Goal: Task Accomplishment & Management: Complete application form

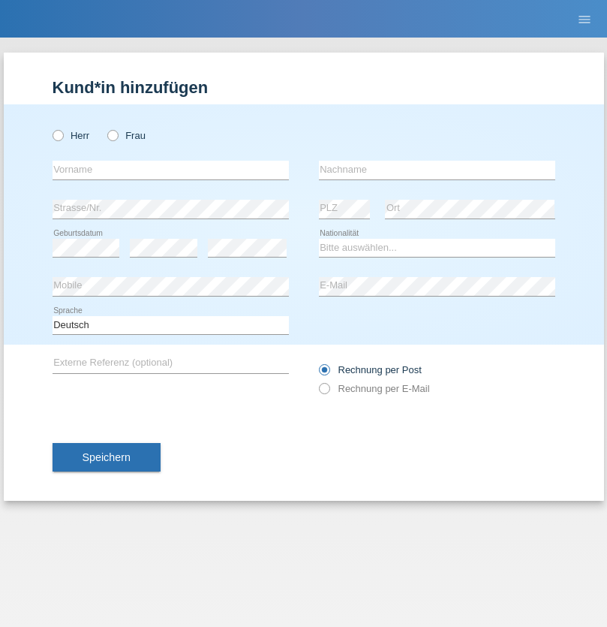
radio input "true"
click at [170, 170] on input "text" at bounding box center [171, 170] width 236 height 19
type input "Mohamed"
click at [437, 170] on input "text" at bounding box center [437, 170] width 236 height 19
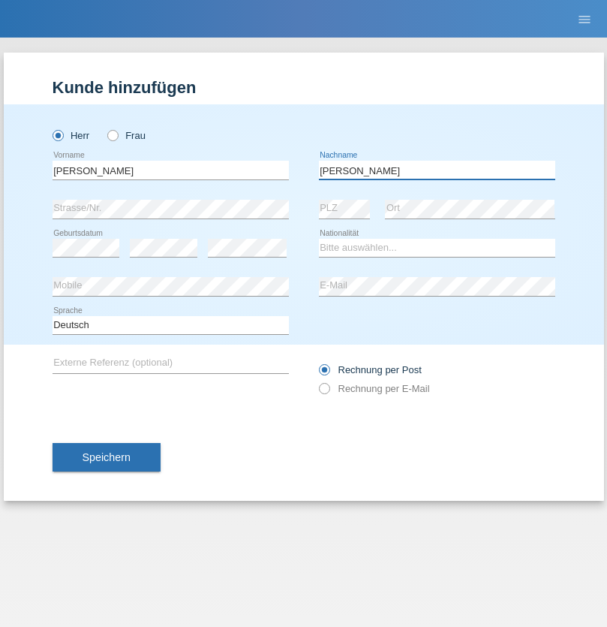
type input "Mohamed"
select select "SY"
select select "C"
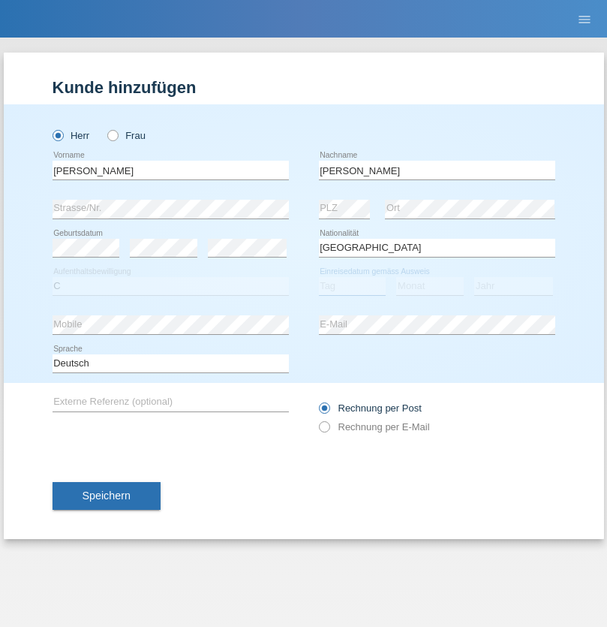
select select "21"
select select "12"
select select "2013"
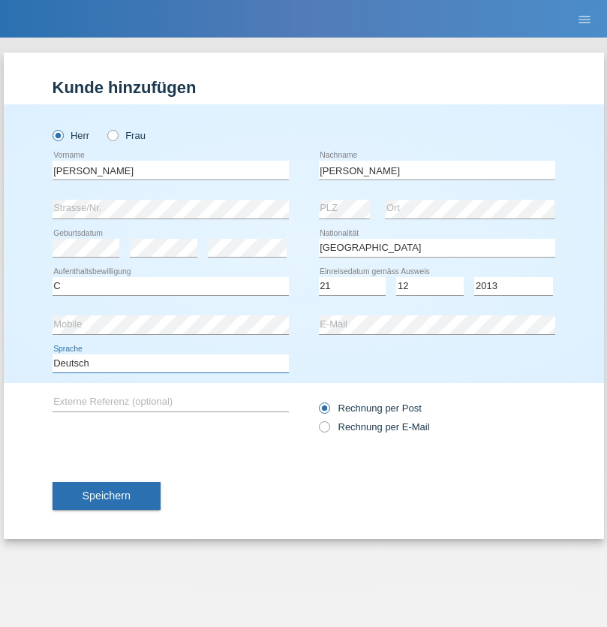
select select "en"
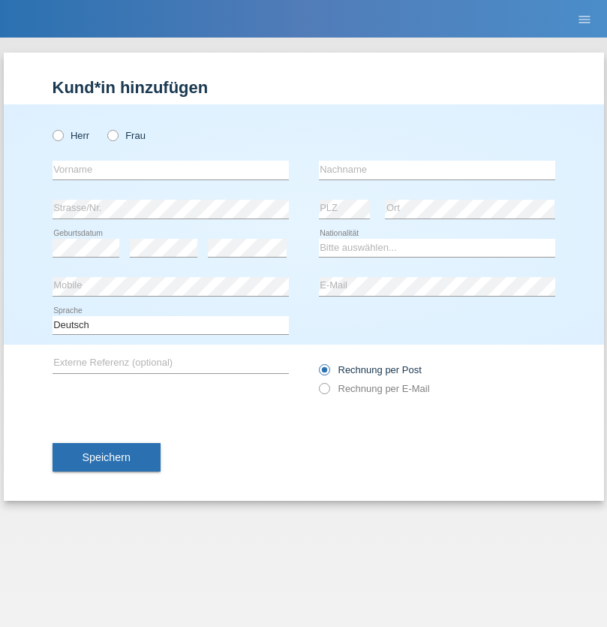
radio input "true"
click at [170, 170] on input "text" at bounding box center [171, 170] width 236 height 19
type input "David"
click at [437, 170] on input "text" at bounding box center [437, 170] width 236 height 19
type input "Senn"
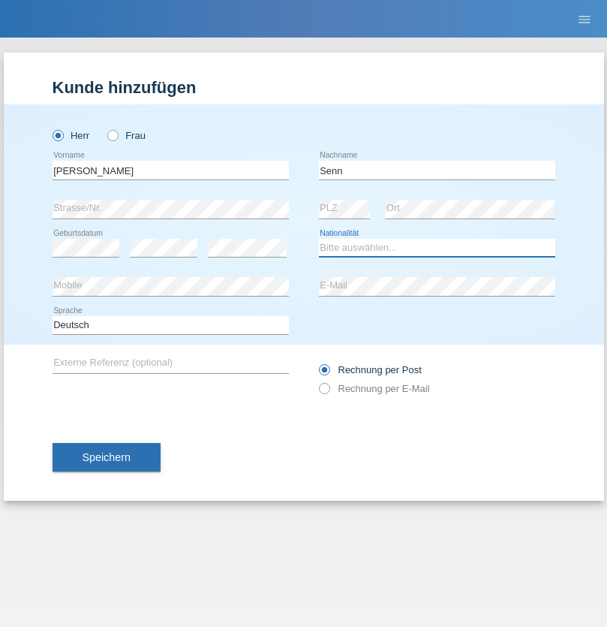
select select "CH"
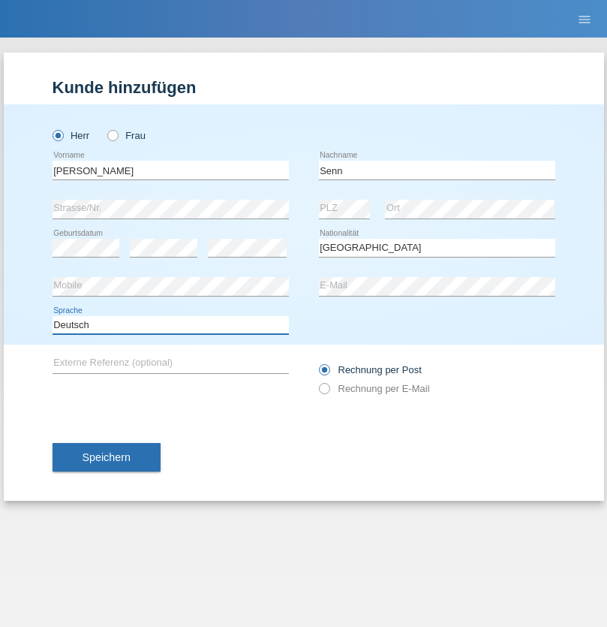
select select "en"
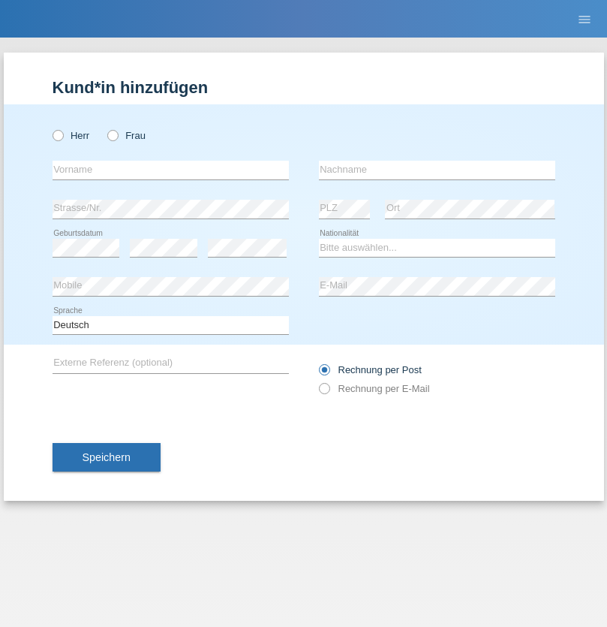
radio input "true"
click at [170, 170] on input "text" at bounding box center [171, 170] width 236 height 19
type input "firat"
click at [437, 170] on input "text" at bounding box center [437, 170] width 236 height 19
type input "kara"
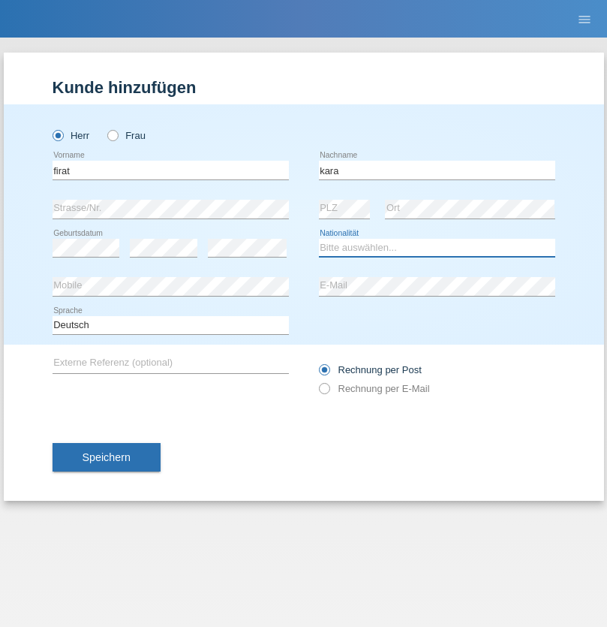
select select "CH"
radio input "true"
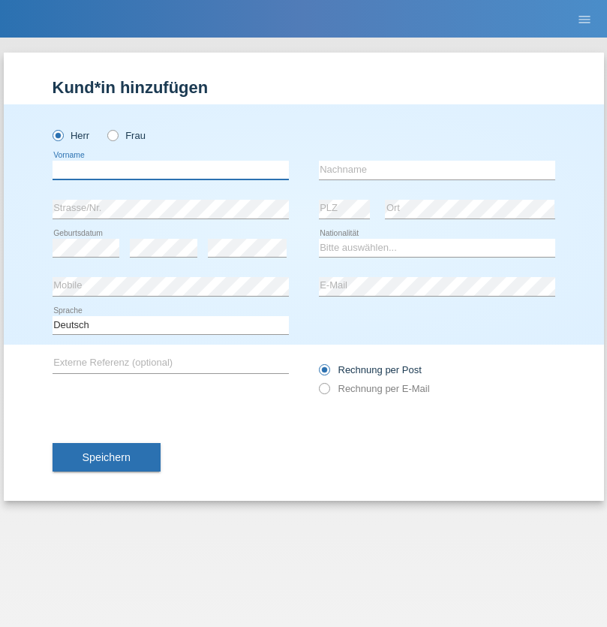
click at [170, 170] on input "text" at bounding box center [171, 170] width 236 height 19
type input "Arif"
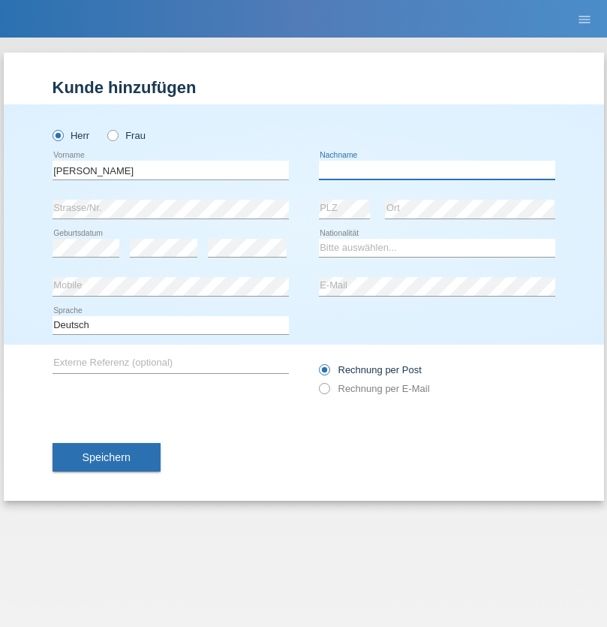
click at [437, 170] on input "text" at bounding box center [437, 170] width 236 height 19
type input "Morina"
select select "XK"
select select "C"
select select "05"
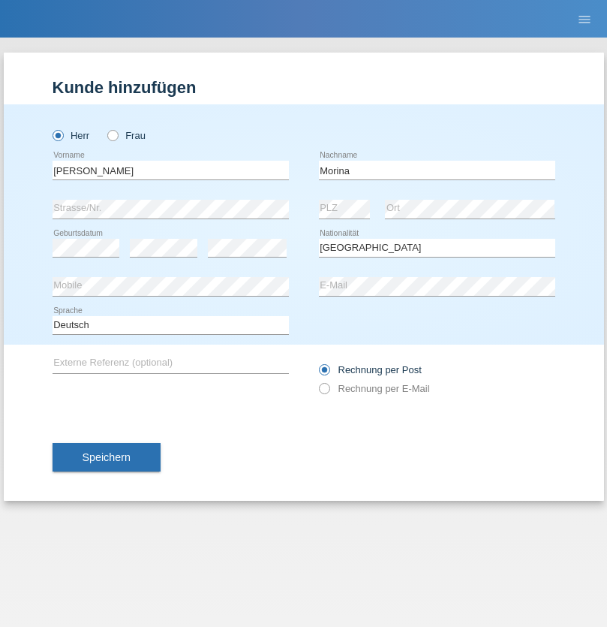
select select "09"
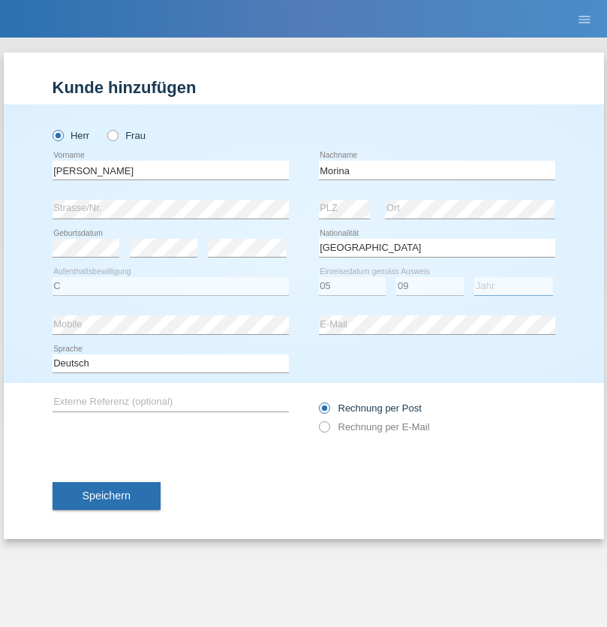
select select "1983"
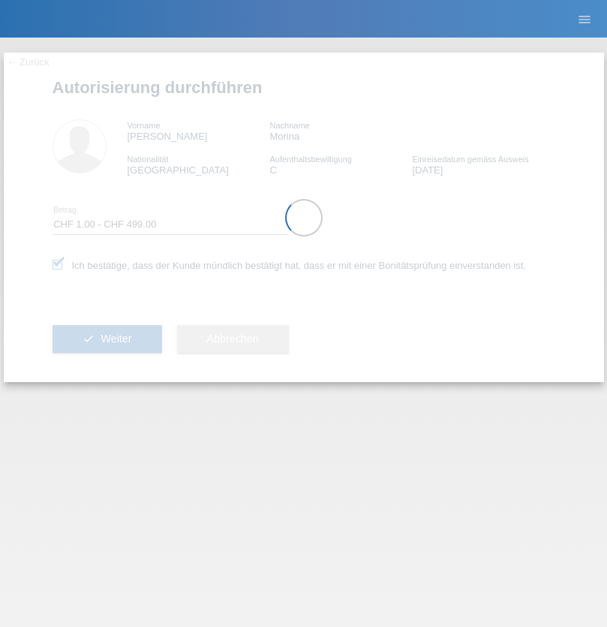
select select "1"
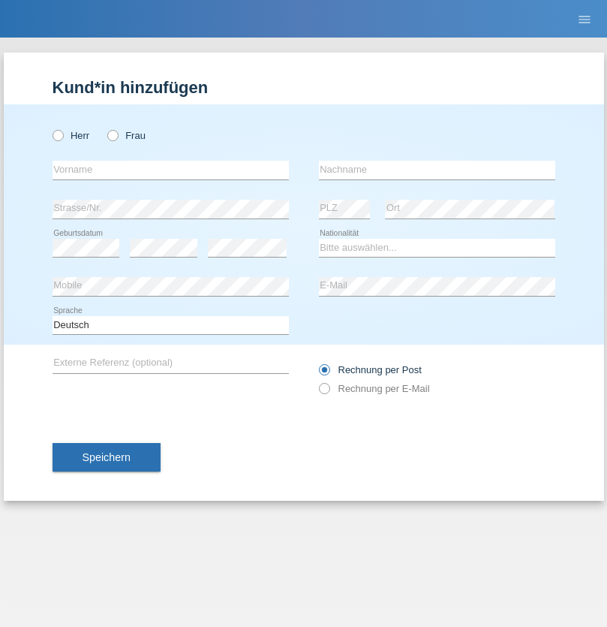
radio input "true"
click at [170, 170] on input "text" at bounding box center [171, 170] width 236 height 19
type input "Majeda"
click at [437, 170] on input "text" at bounding box center [437, 170] width 236 height 19
type input "Amin"
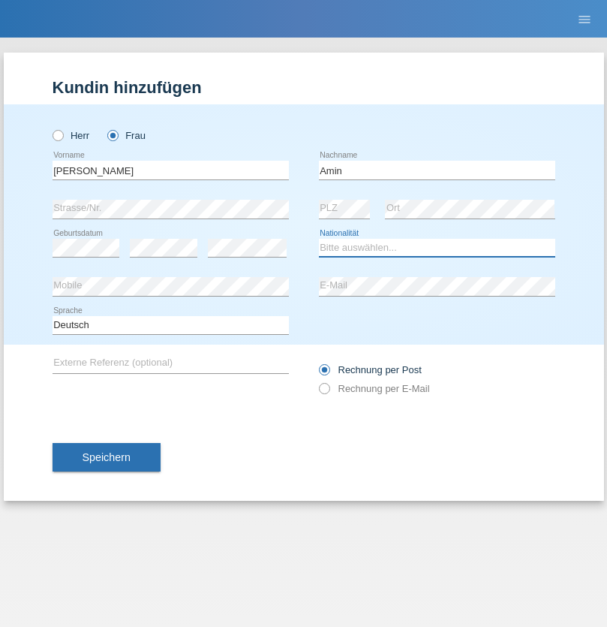
select select "SY"
select select "C"
select select "01"
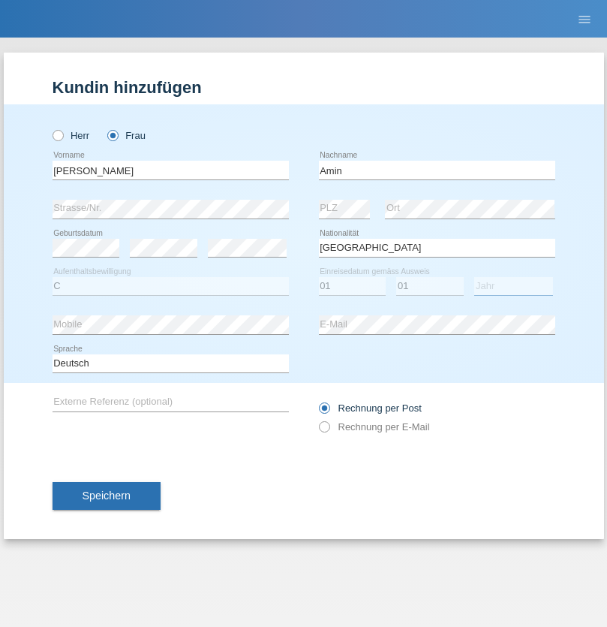
select select "2004"
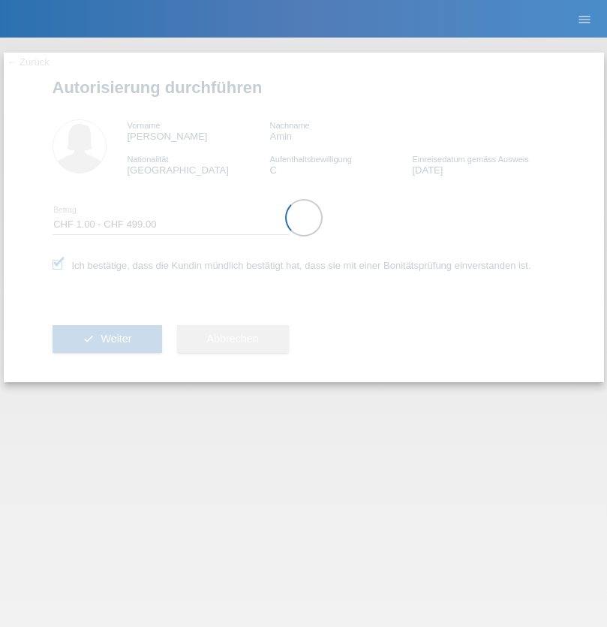
select select "1"
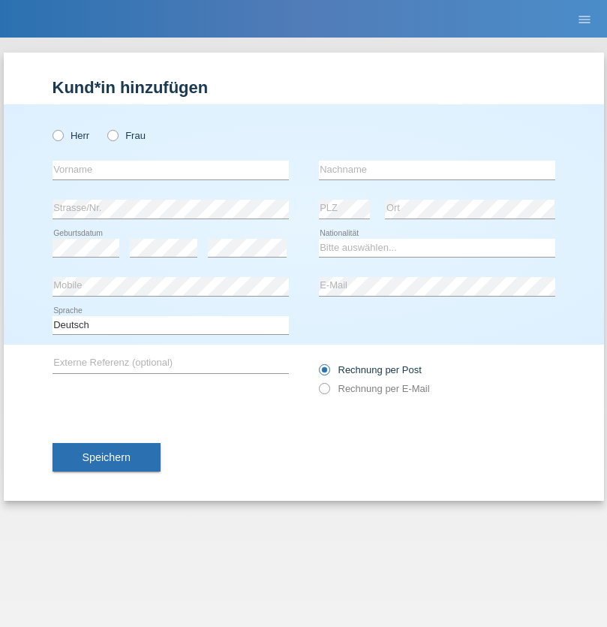
radio input "true"
click at [170, 170] on input "text" at bounding box center [171, 170] width 236 height 19
type input "[PERSON_NAME]"
click at [437, 170] on input "text" at bounding box center [437, 170] width 236 height 19
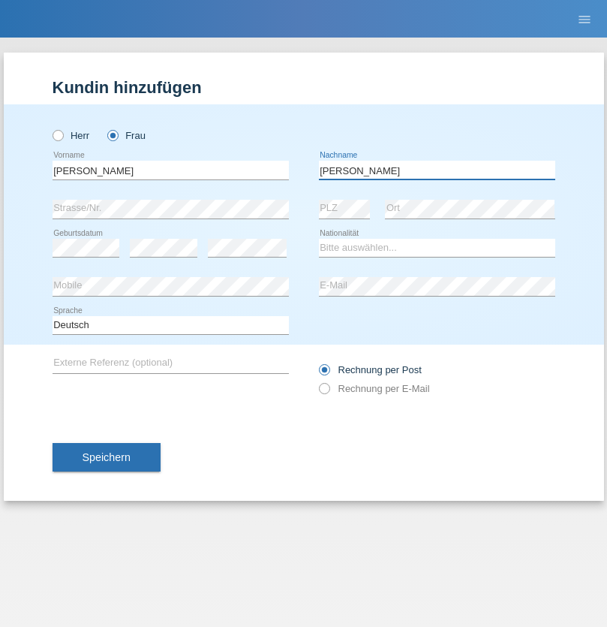
type input "Pankau"
select select "DE"
select select "C"
select select "27"
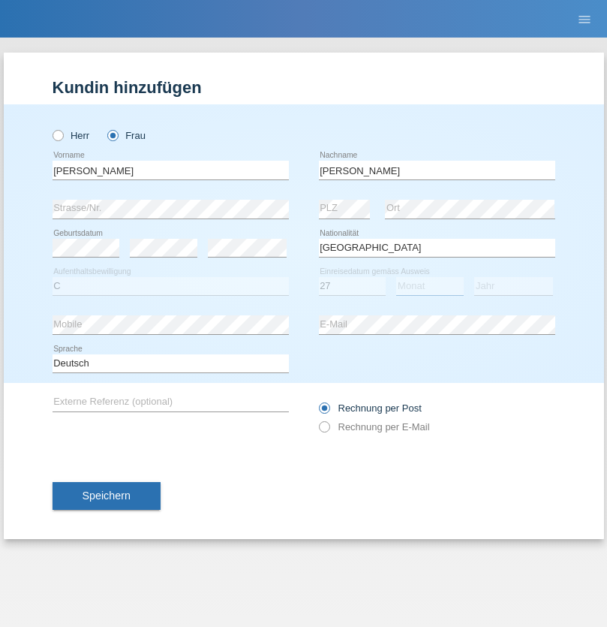
select select "08"
select select "2009"
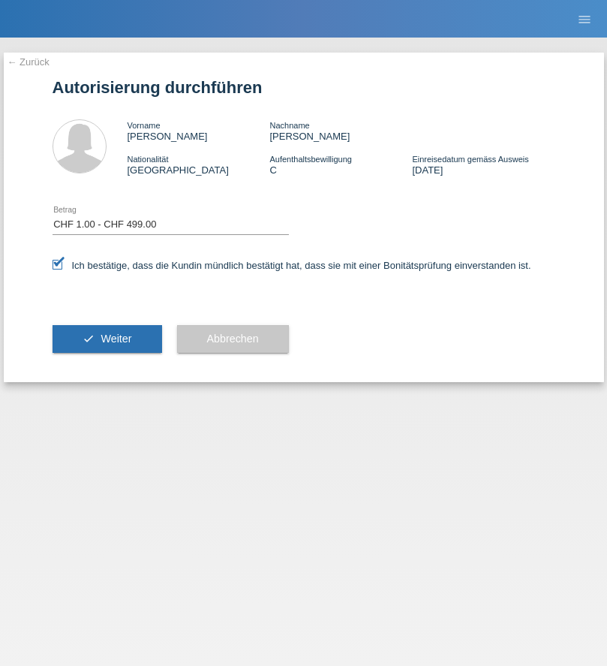
select select "1"
click at [107, 339] on span "Weiter" at bounding box center [116, 339] width 31 height 12
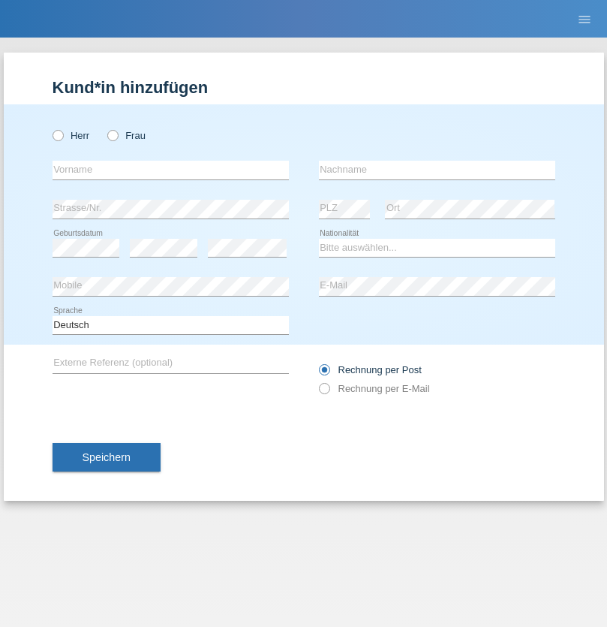
radio input "true"
click at [170, 170] on input "text" at bounding box center [171, 170] width 236 height 19
type input "Fatlind"
click at [437, 170] on input "text" at bounding box center [437, 170] width 236 height 19
type input "Kabashi"
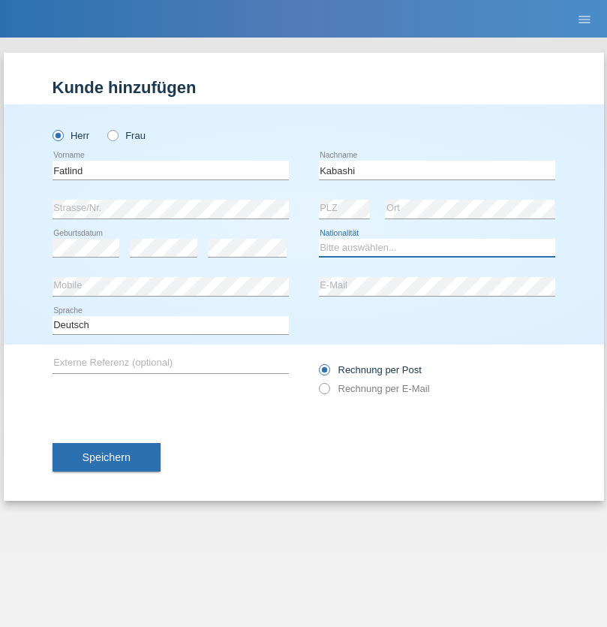
select select "XK"
select select "C"
select select "20"
select select "08"
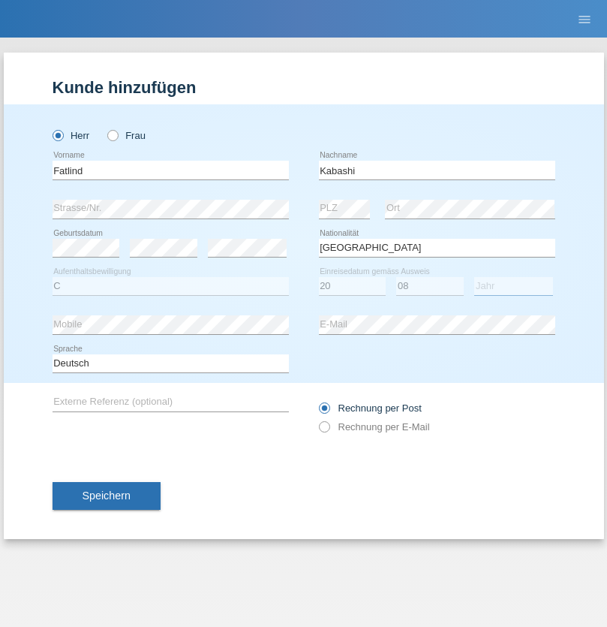
select select "2002"
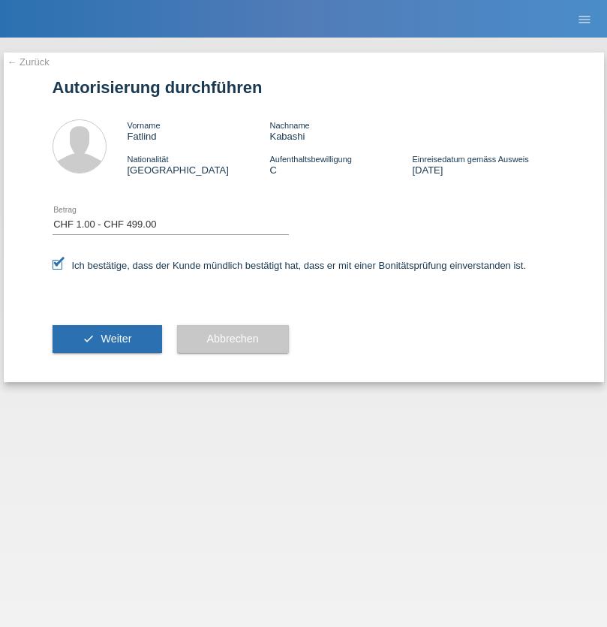
select select "1"
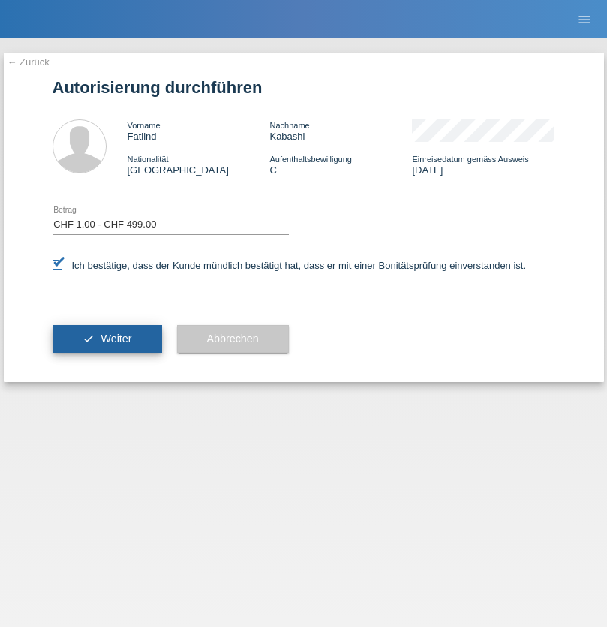
click at [107, 339] on span "Weiter" at bounding box center [116, 339] width 31 height 12
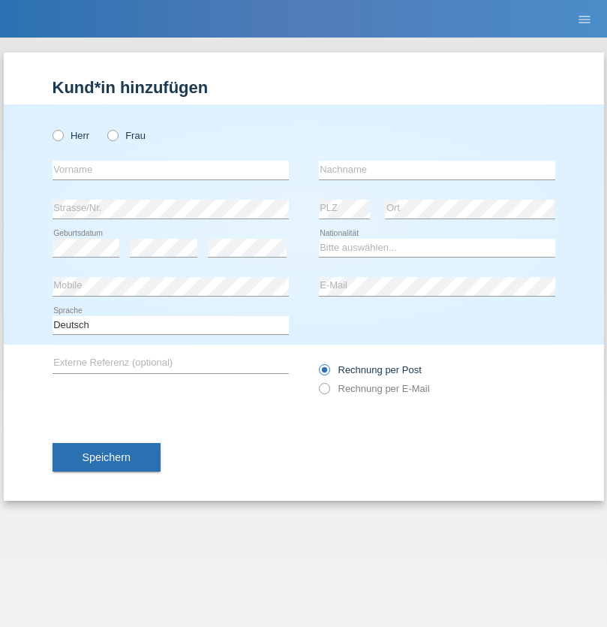
radio input "true"
click at [170, 170] on input "text" at bounding box center [171, 170] width 236 height 19
type input "[PERSON_NAME]"
click at [437, 170] on input "text" at bounding box center [437, 170] width 236 height 19
type input "Teeriu"
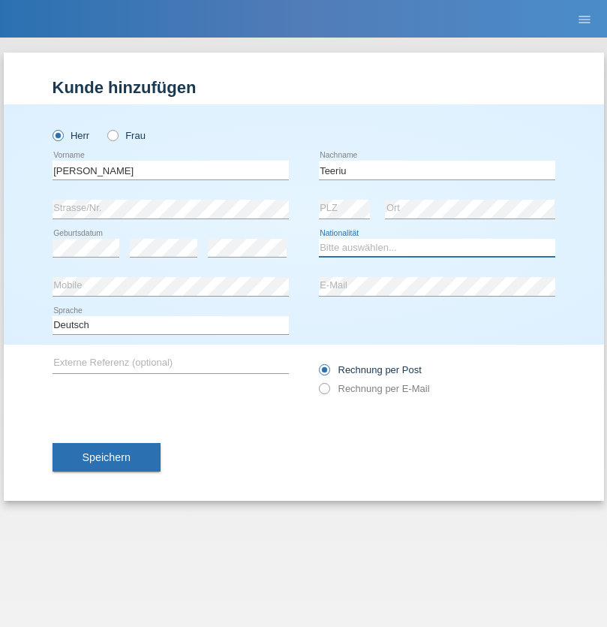
select select "RO"
select select "C"
select select "07"
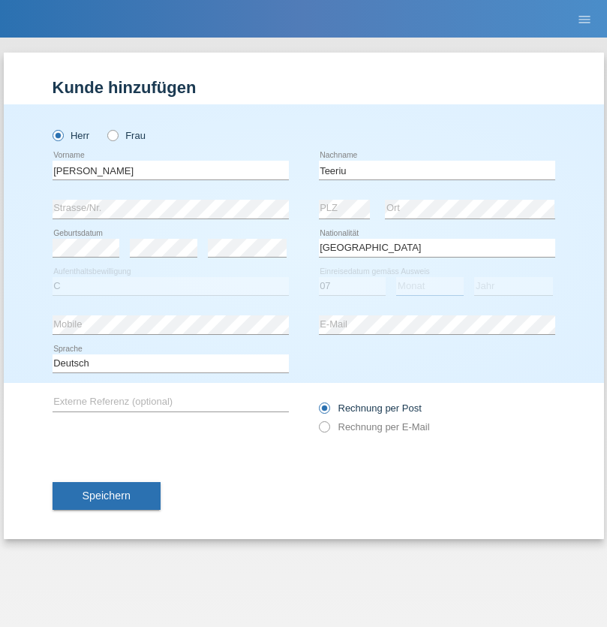
select select "09"
select select "2021"
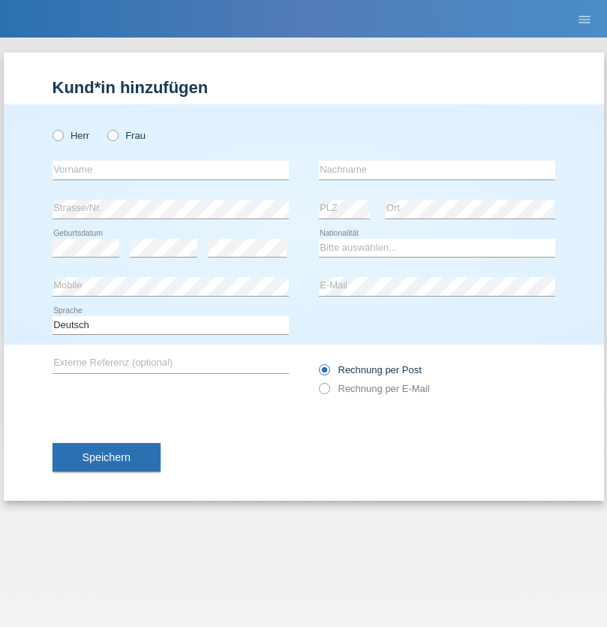
radio input "true"
click at [170, 170] on input "text" at bounding box center [171, 170] width 236 height 19
type input "[PERSON_NAME]"
click at [437, 170] on input "text" at bounding box center [437, 170] width 236 height 19
type input "Dössegger"
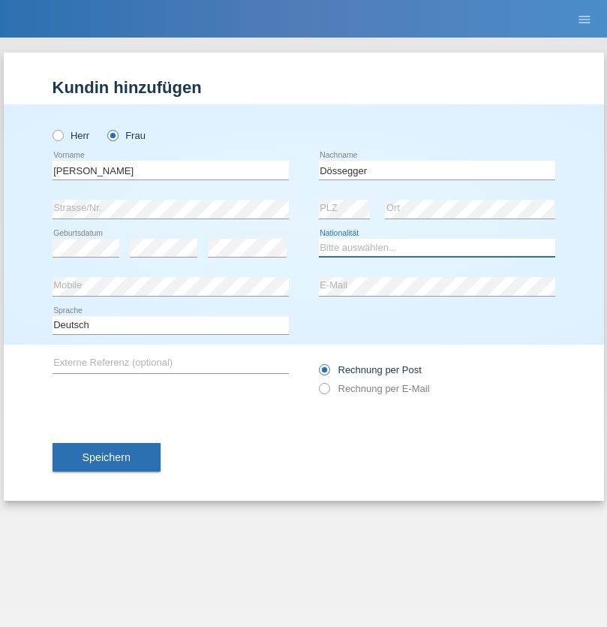
select select "CH"
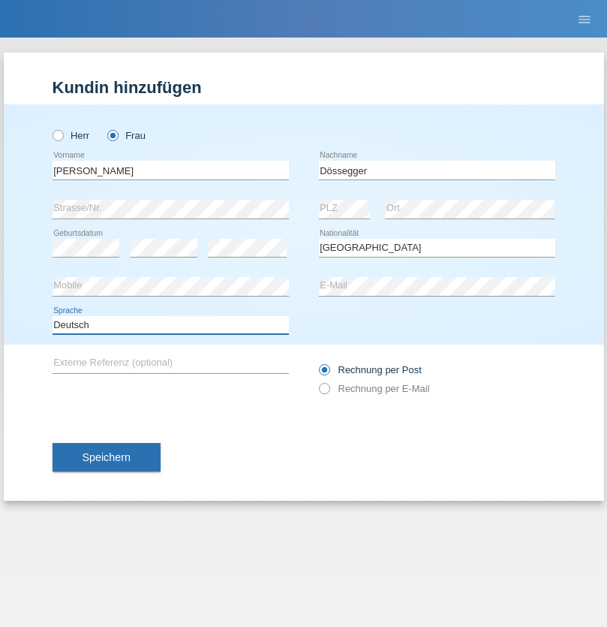
select select "en"
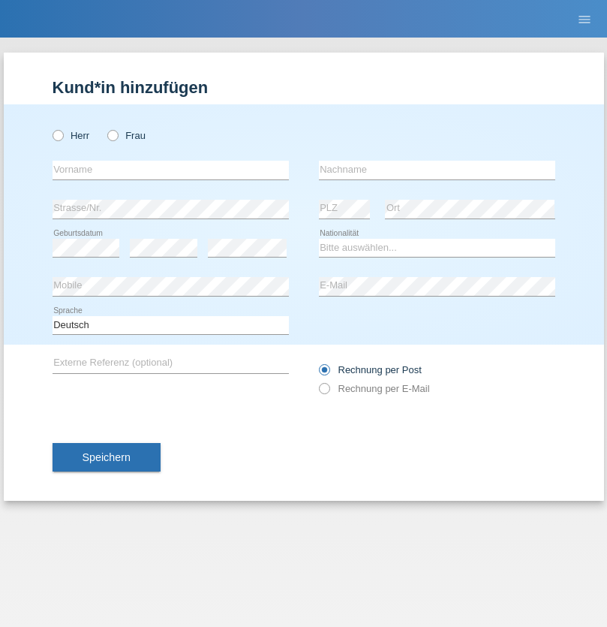
radio input "true"
click at [170, 170] on input "text" at bounding box center [171, 170] width 236 height 19
type input "Senije"
click at [437, 170] on input "text" at bounding box center [437, 170] width 236 height 19
type input "[DEMOGRAPHIC_DATA]"
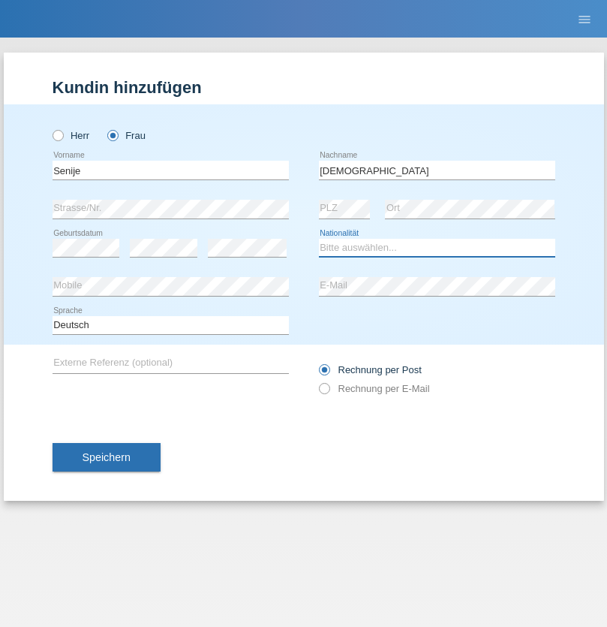
select select "CH"
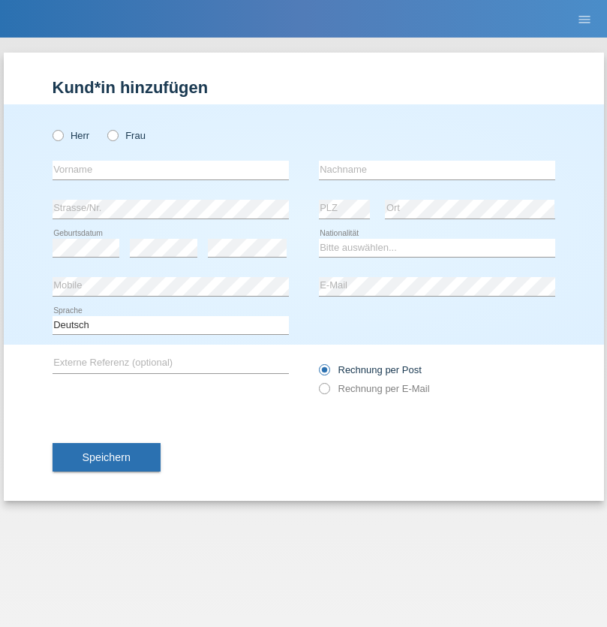
radio input "true"
click at [170, 170] on input "text" at bounding box center [171, 170] width 236 height 19
type input "Andy"
click at [437, 170] on input "text" at bounding box center [437, 170] width 236 height 19
type input "Priestley"
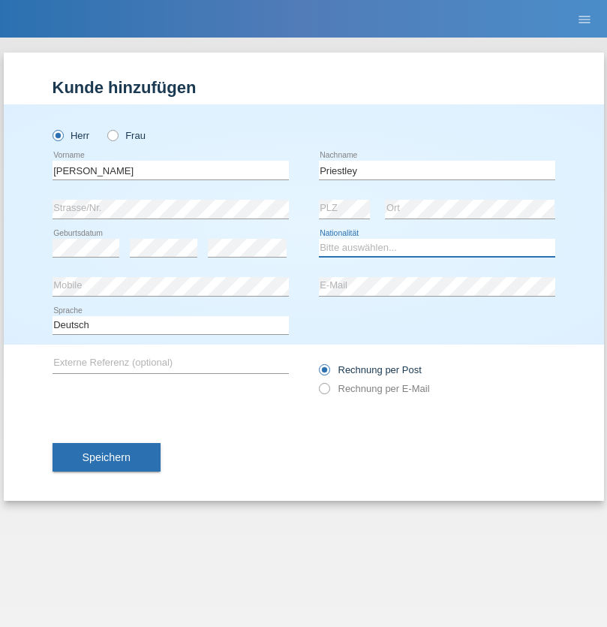
select select "CH"
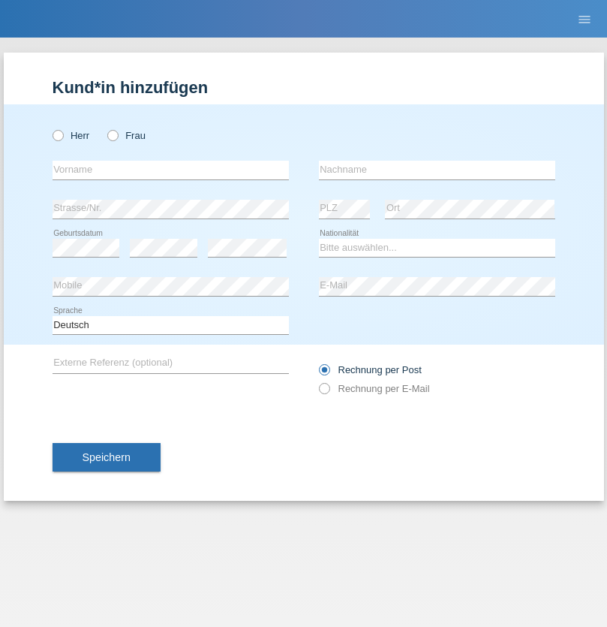
radio input "true"
click at [170, 170] on input "text" at bounding box center [171, 170] width 236 height 19
type input "Francesco"
click at [437, 170] on input "text" at bounding box center [437, 170] width 236 height 19
type input "Fortugno"
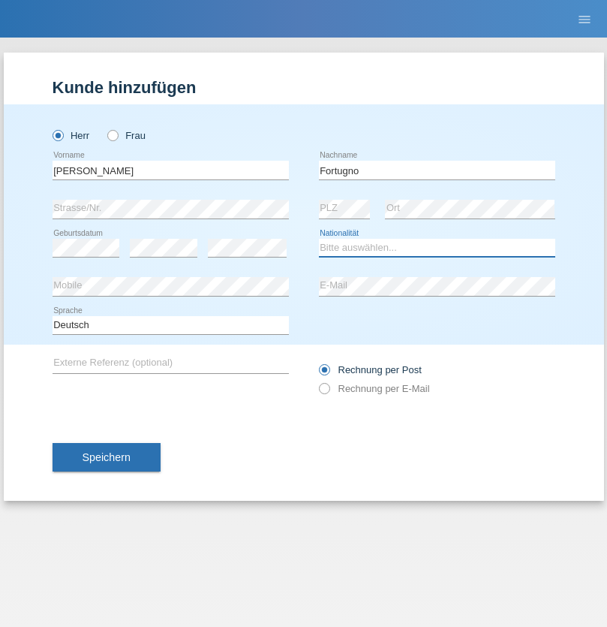
select select "IT"
select select "C"
select select "09"
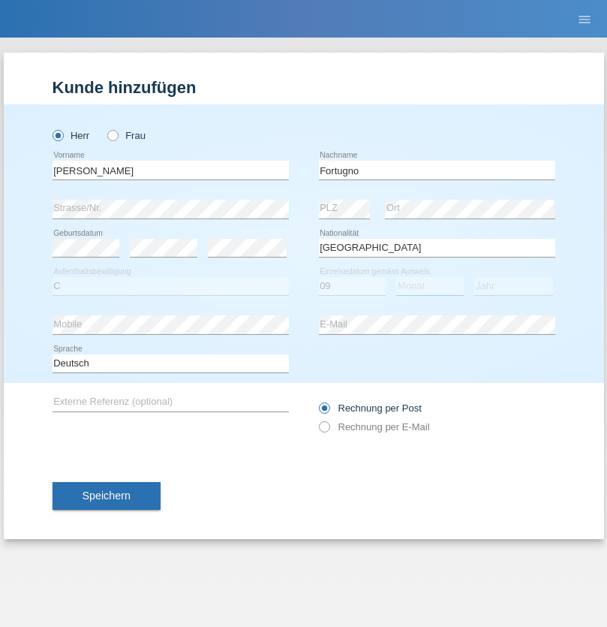
select select "08"
select select "2006"
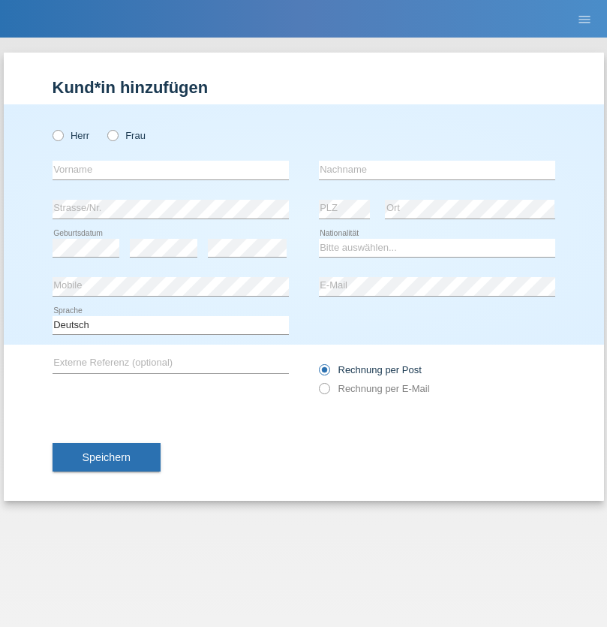
radio input "true"
click at [170, 170] on input "text" at bounding box center [171, 170] width 236 height 19
type input "Farkash"
click at [437, 170] on input "text" at bounding box center [437, 170] width 236 height 19
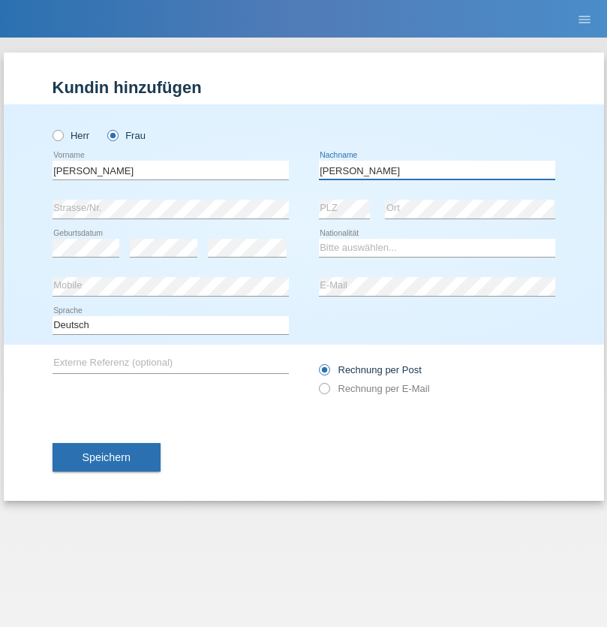
type input "Yolana"
select select "UA"
select select "C"
select select "23"
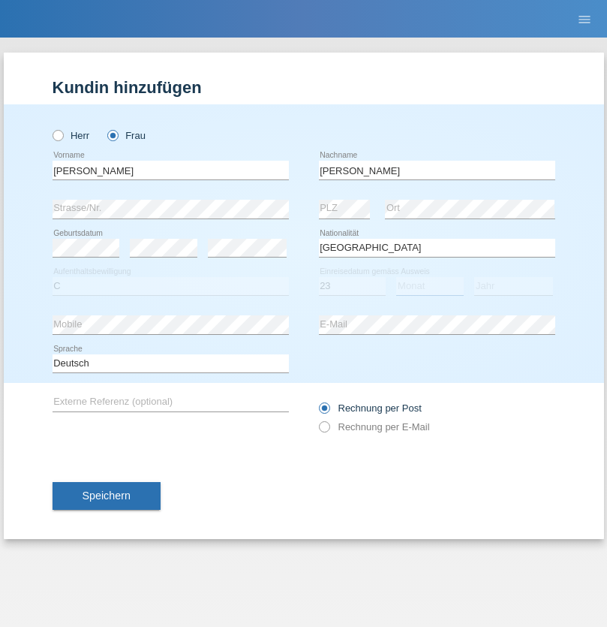
select select "10"
select select "2021"
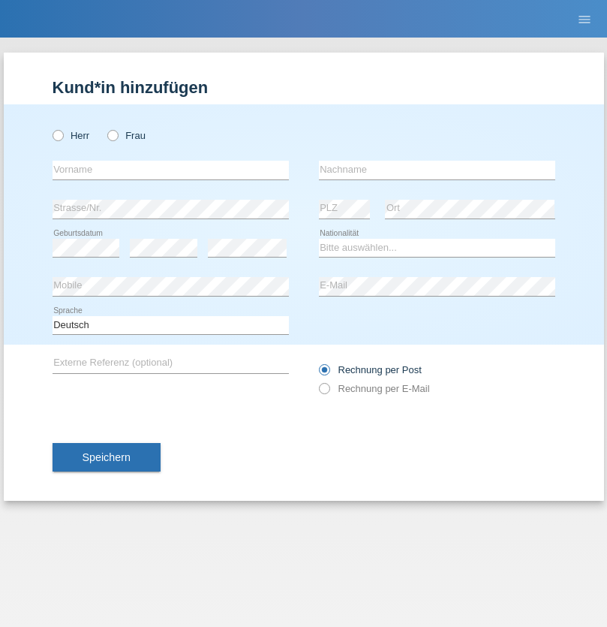
radio input "true"
click at [170, 170] on input "text" at bounding box center [171, 170] width 236 height 19
type input "Nuria"
click at [437, 170] on input "text" at bounding box center [437, 170] width 236 height 19
type input "D'Antino"
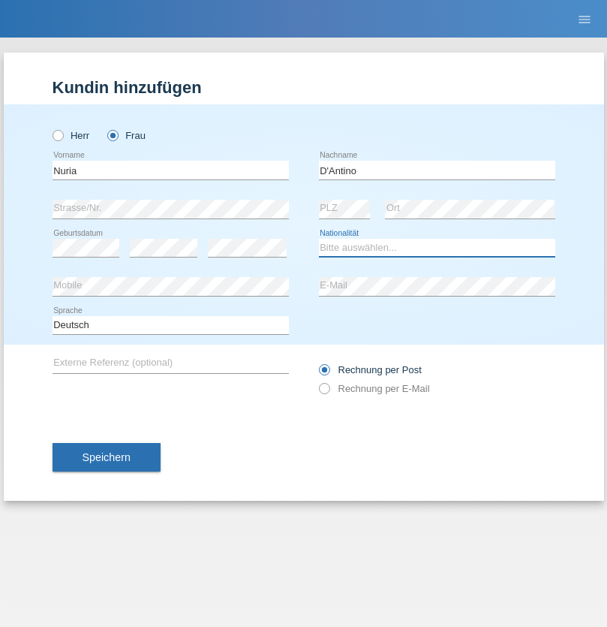
select select "CH"
